Goal: Transaction & Acquisition: Purchase product/service

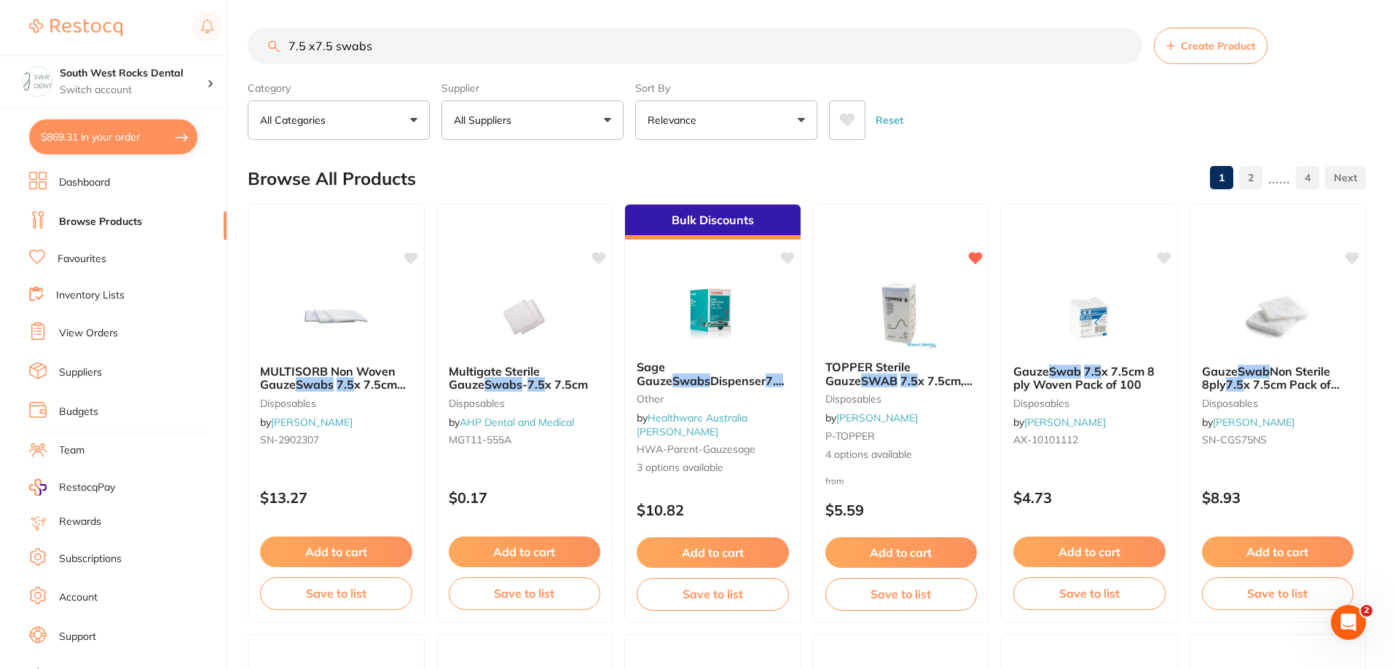
scroll to position [1, 0]
click at [284, 76] on section "7.5 x7.5 swabs Create Product Category All Categories All Categories articulati…" at bounding box center [807, 84] width 1118 height 112
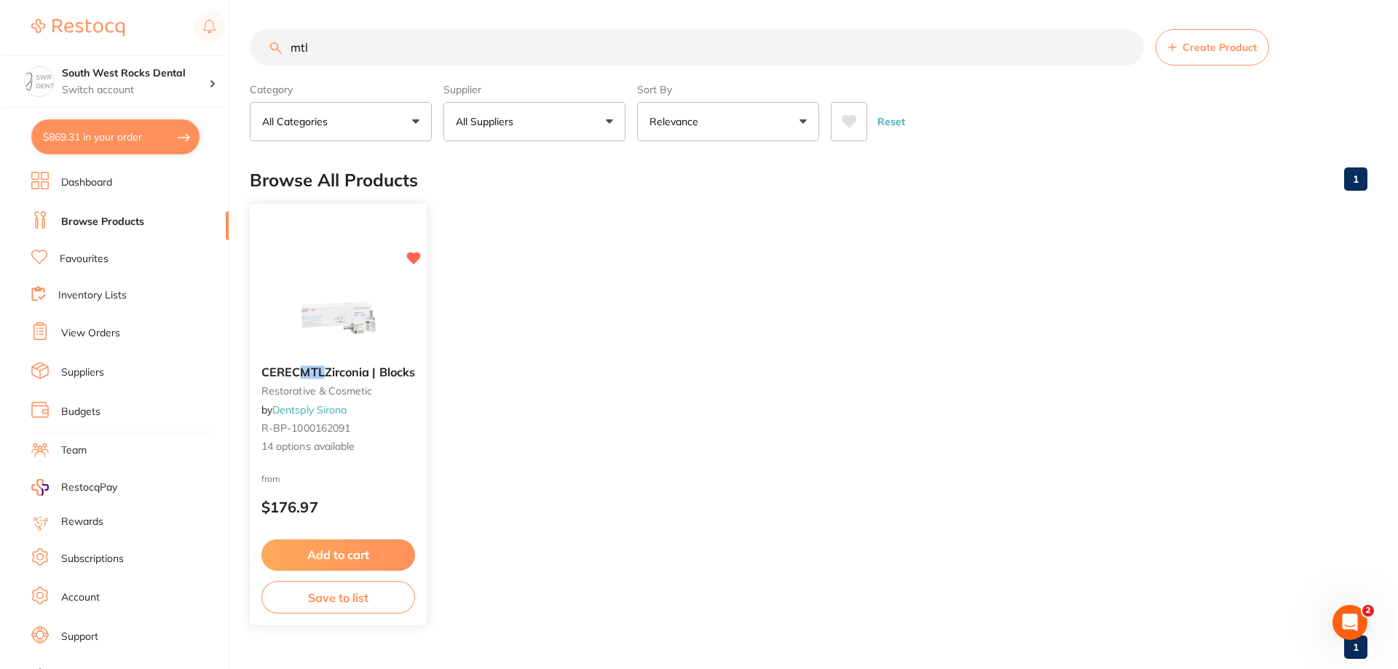
scroll to position [0, 0]
type input "mtl"
click at [291, 360] on div "CEREC MTL Zirconia | Blocks restorative & cosmetic by Dentsply Sirona R-BP-1000…" at bounding box center [336, 410] width 177 height 112
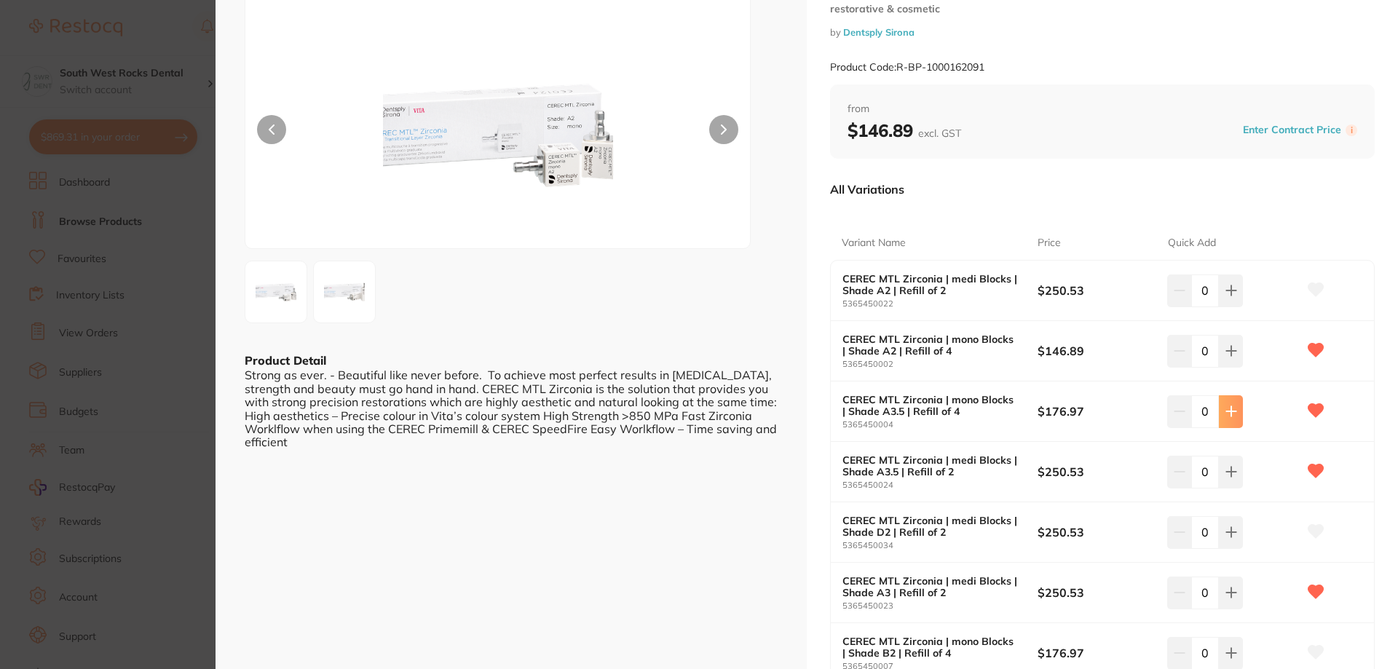
click at [1232, 412] on icon at bounding box center [1230, 411] width 9 height 9
type input "2"
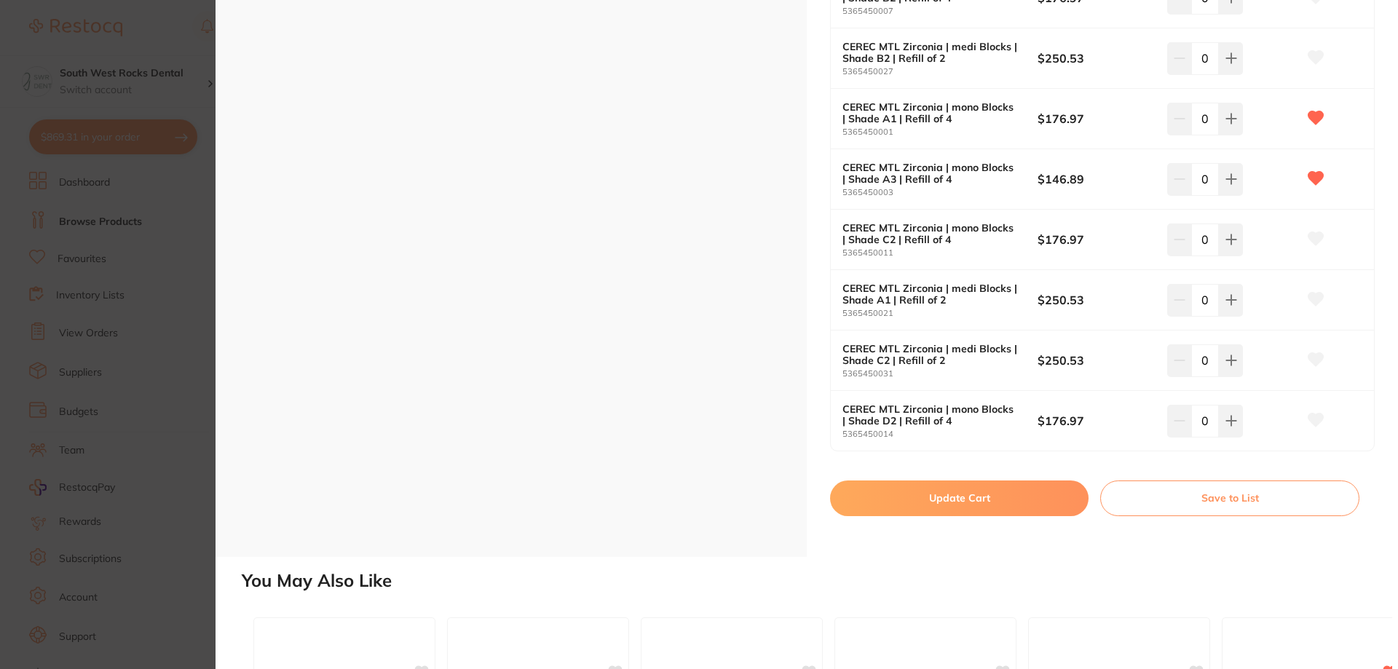
scroll to position [947, 0]
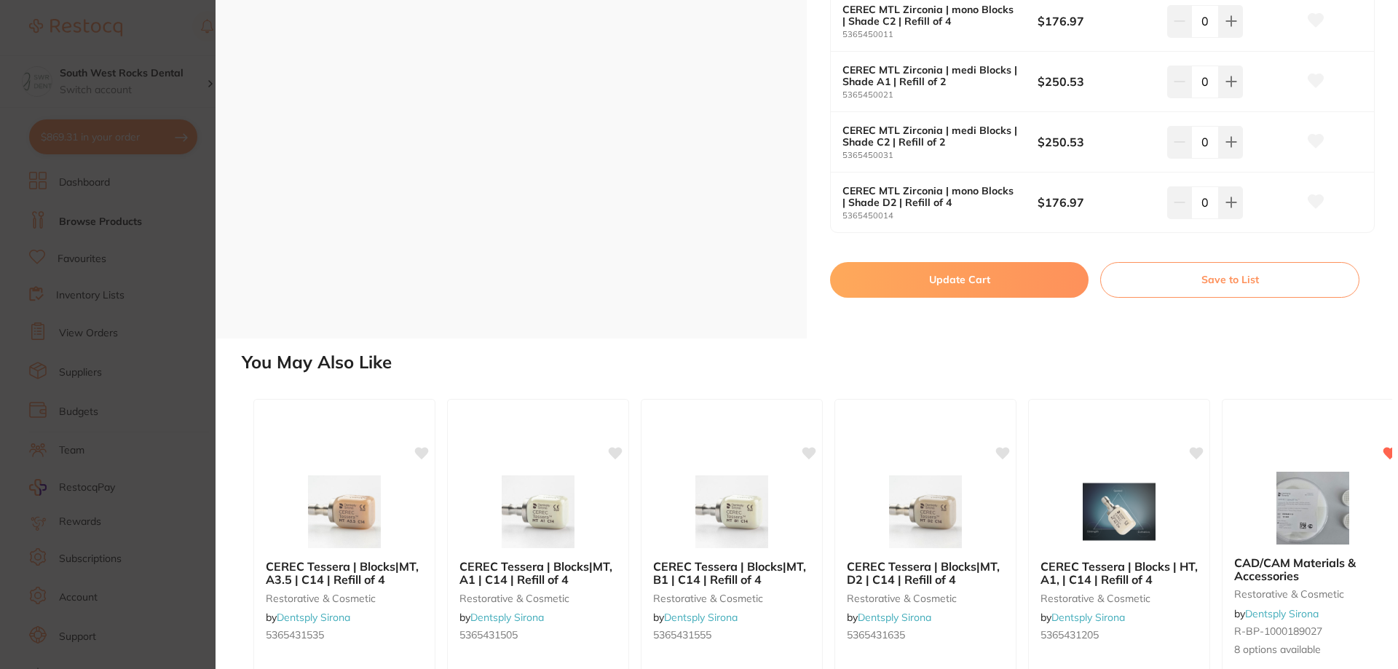
click at [979, 274] on button "Update Cart" at bounding box center [959, 279] width 259 height 35
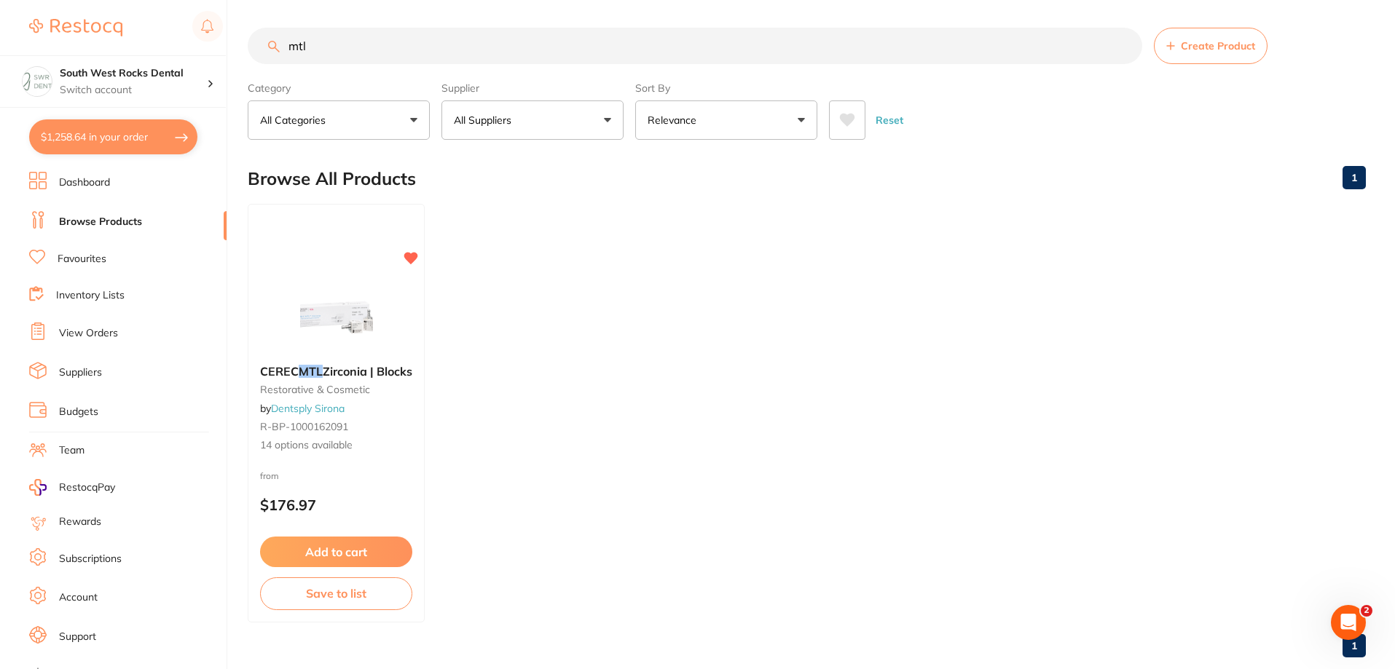
click at [114, 140] on button "$1,258.64 in your order" at bounding box center [113, 136] width 168 height 35
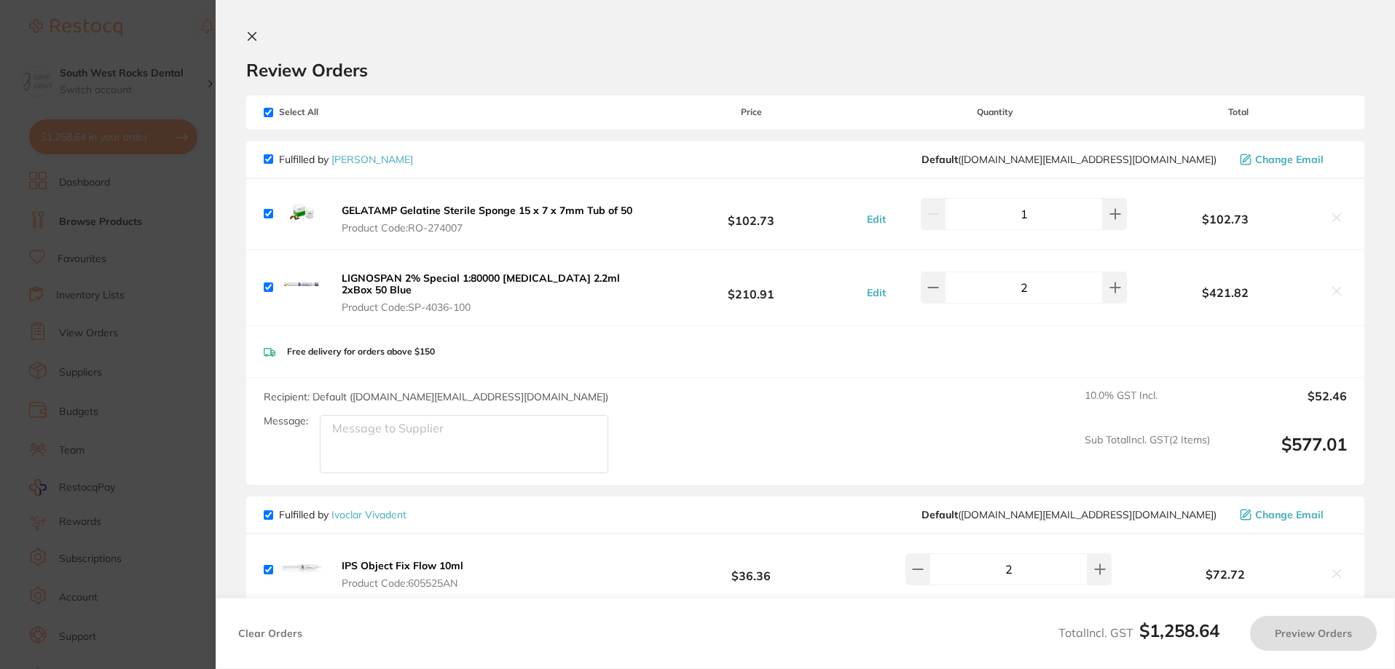
checkbox input "true"
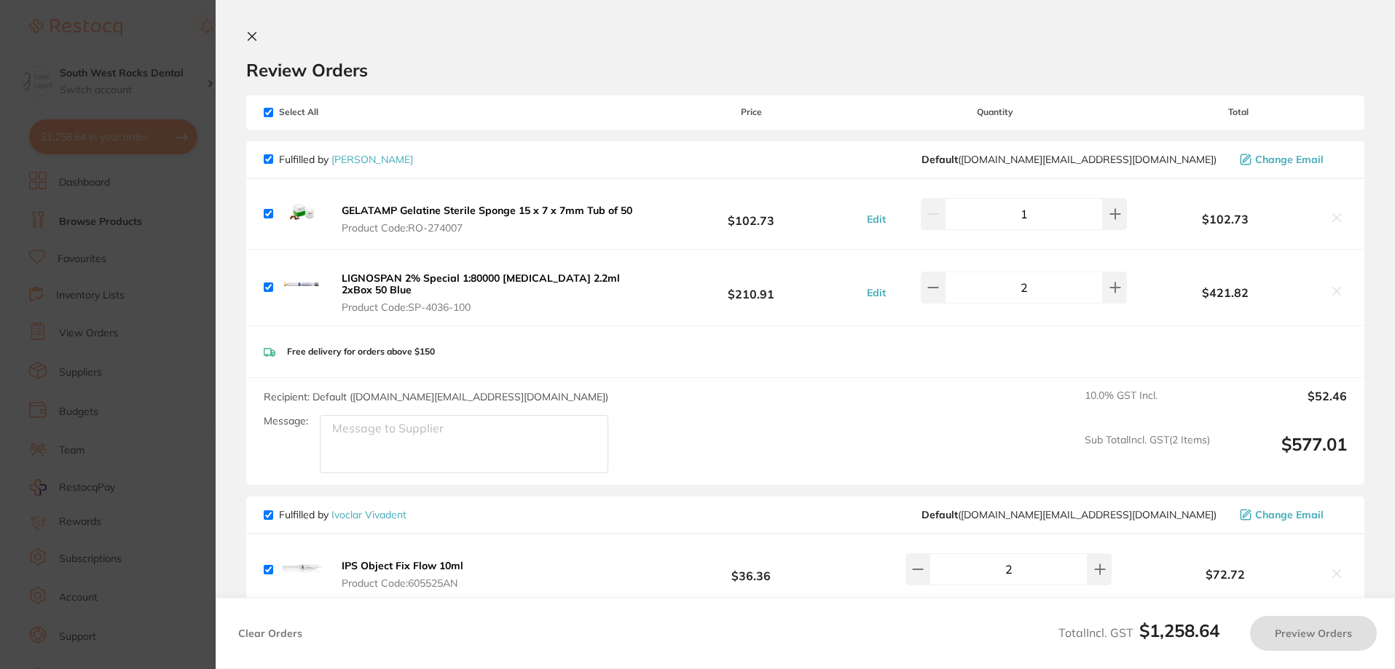
checkbox input "true"
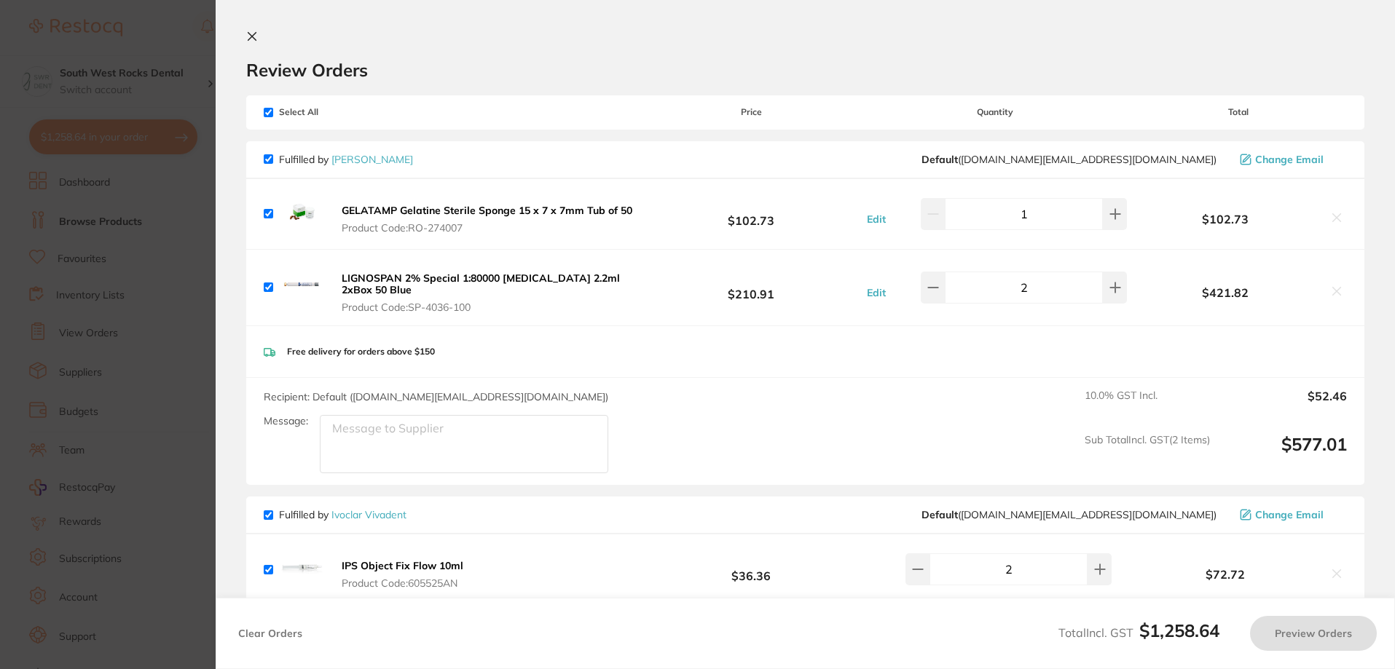
checkbox input "true"
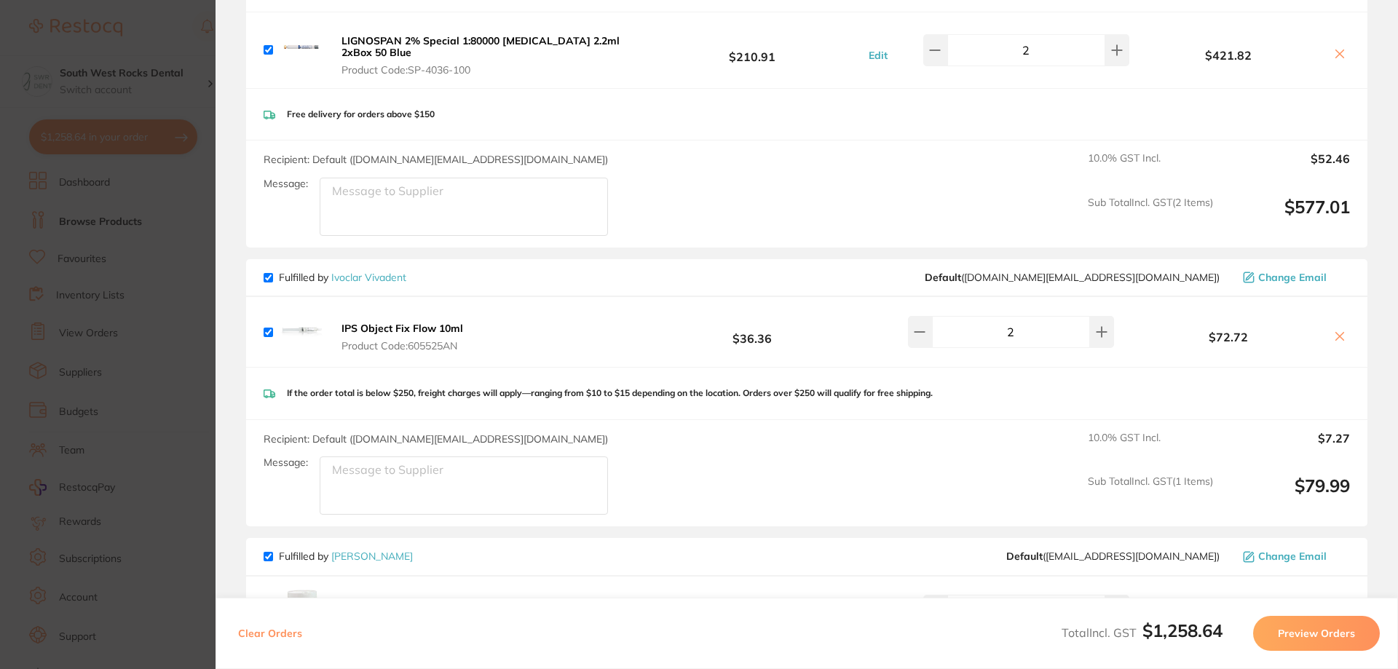
scroll to position [0, 0]
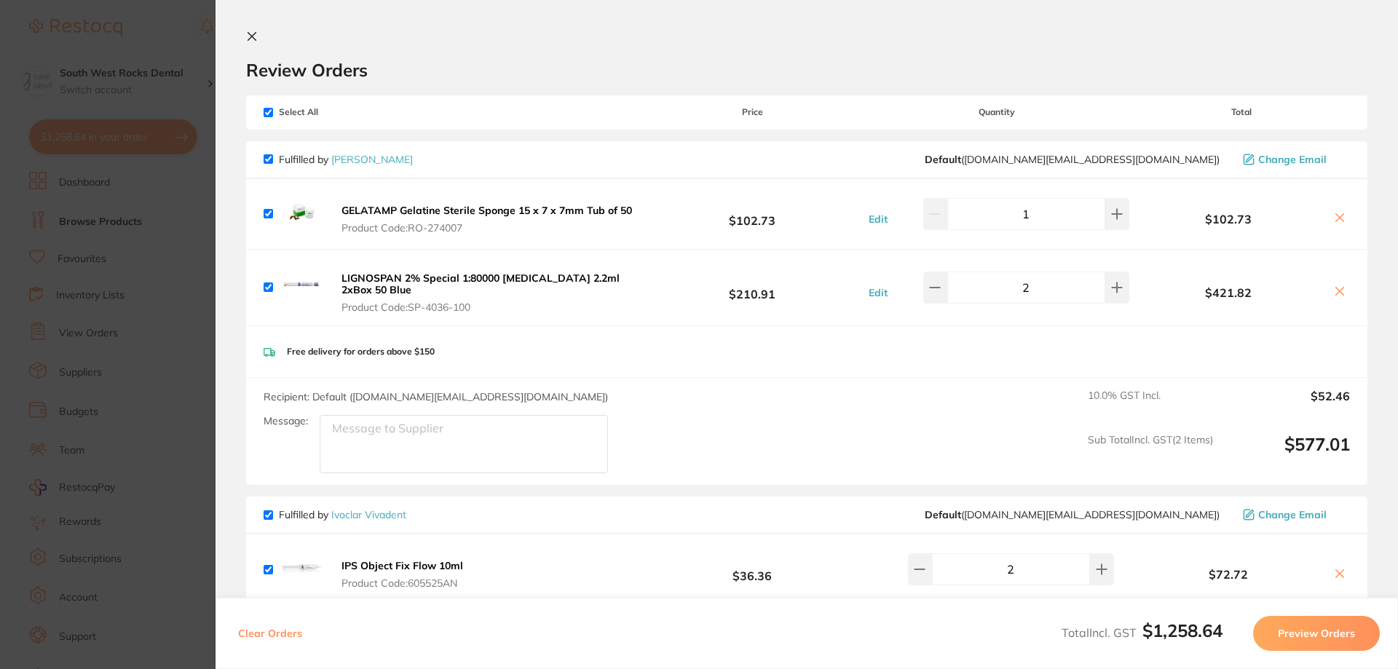
click at [248, 42] on icon at bounding box center [252, 37] width 12 height 12
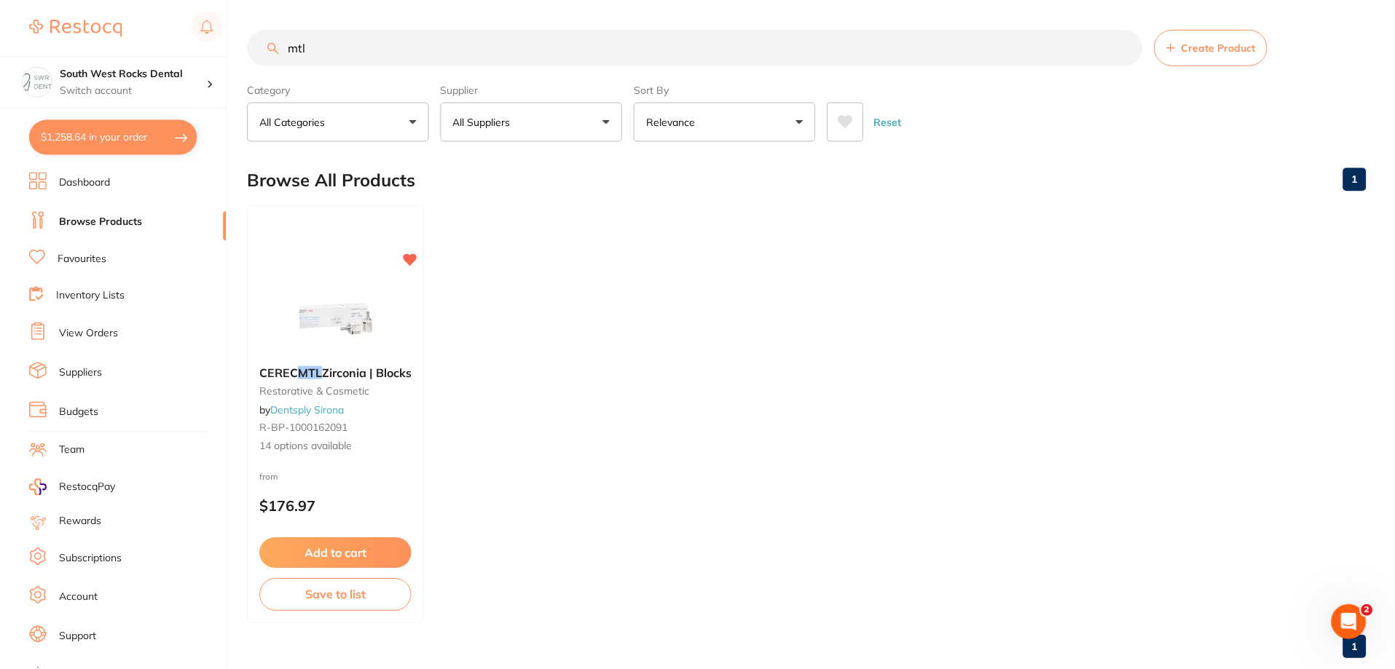
scroll to position [1, 0]
